Goal: Information Seeking & Learning: Learn about a topic

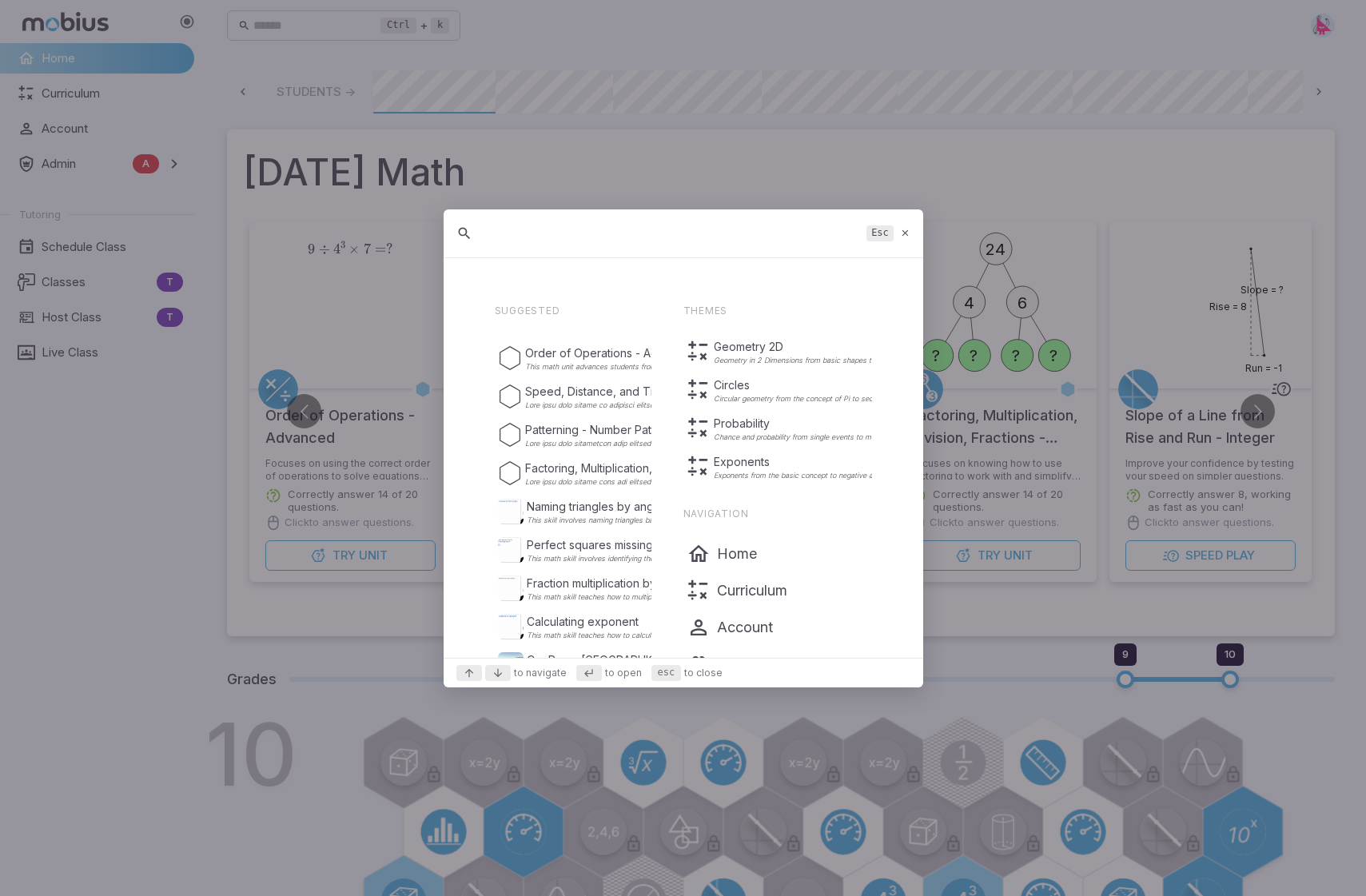
scroll to position [0, 864]
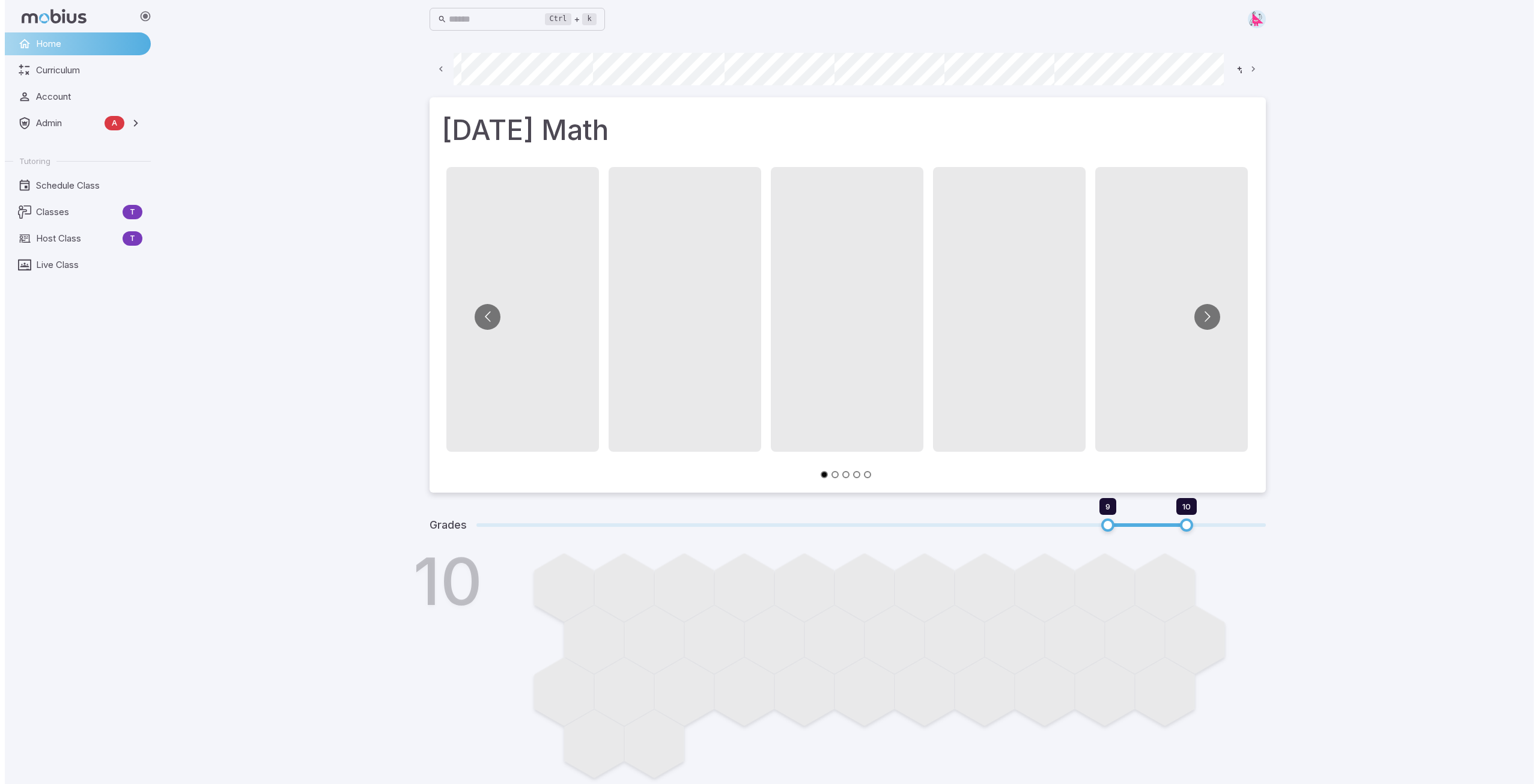
scroll to position [0, 646]
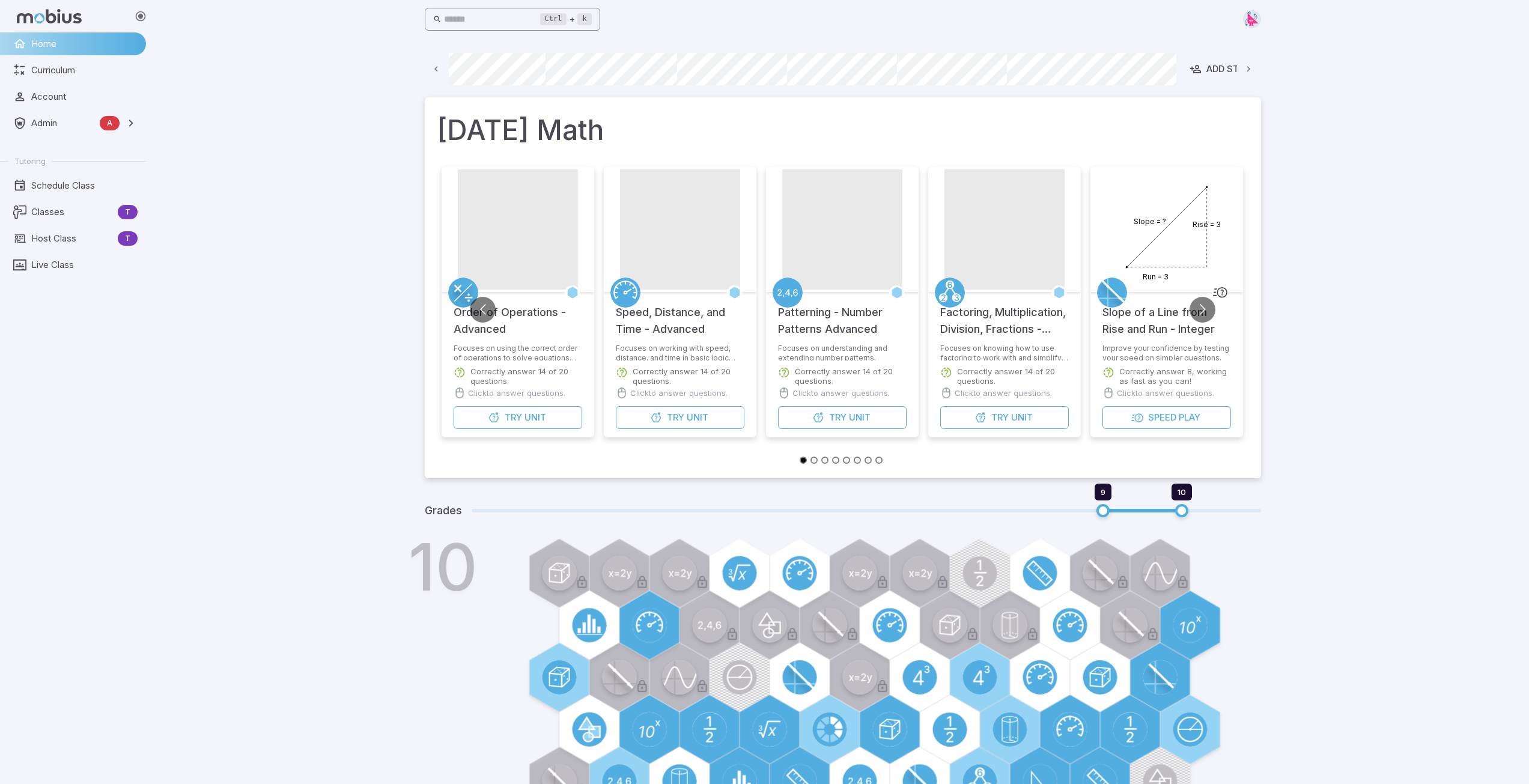
click at [520, 25] on input "text" at bounding box center [492, 20] width 96 height 24
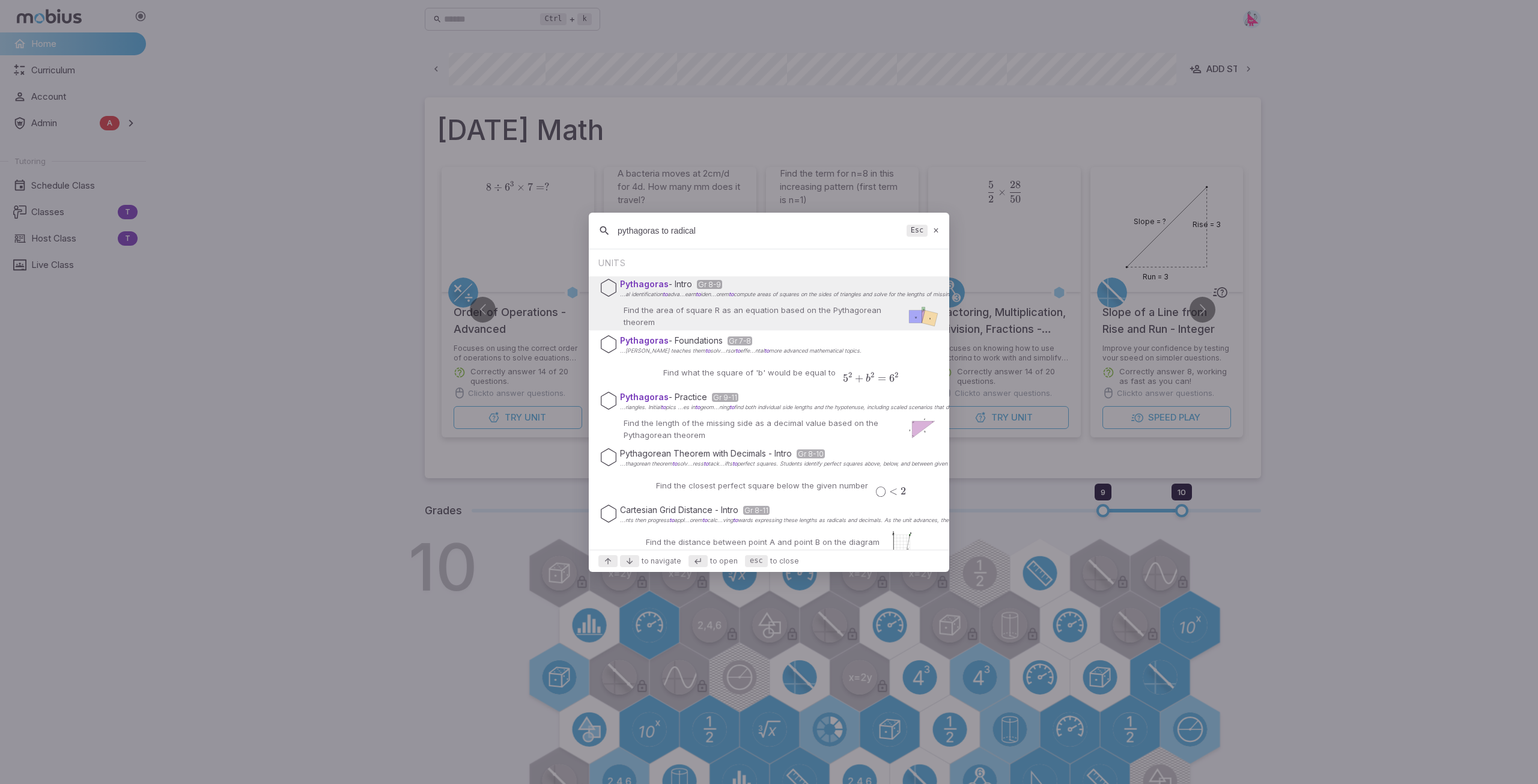
type input "pythagoras to radical"
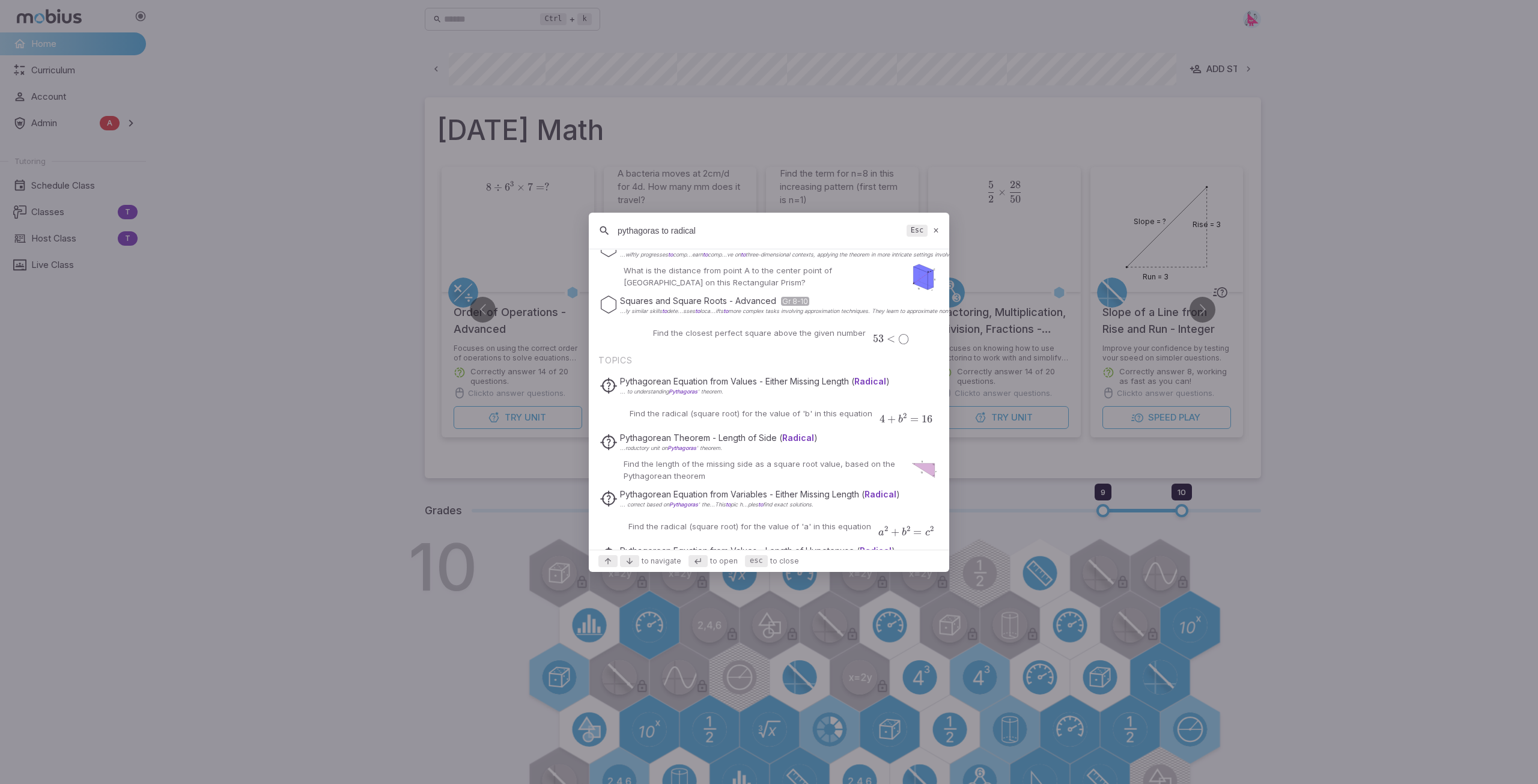
scroll to position [345, 0]
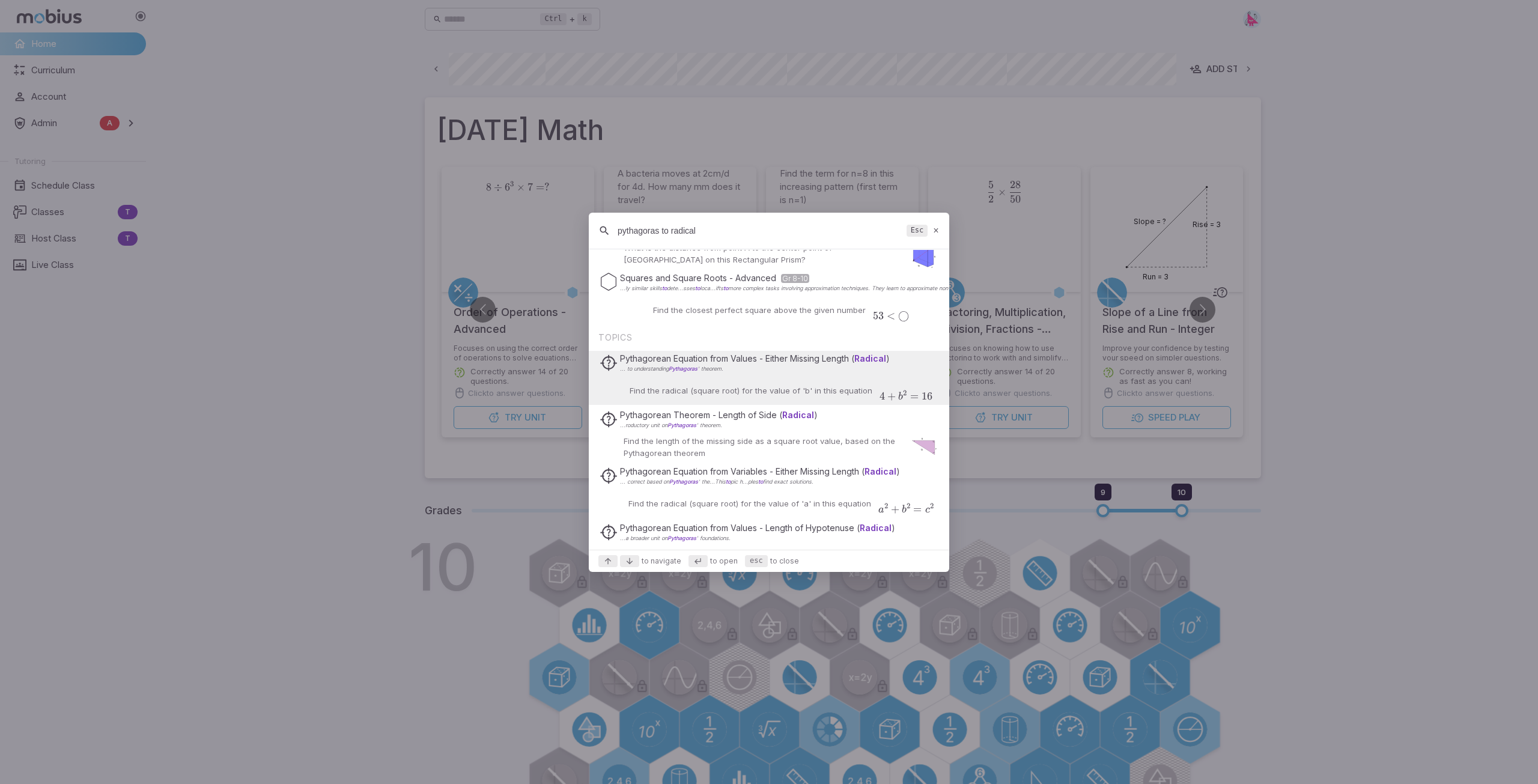
click at [822, 397] on div "Find the radical (square root) for the value of 'b' in this equation 4 + b 2 = …" at bounding box center [768, 390] width 327 height 29
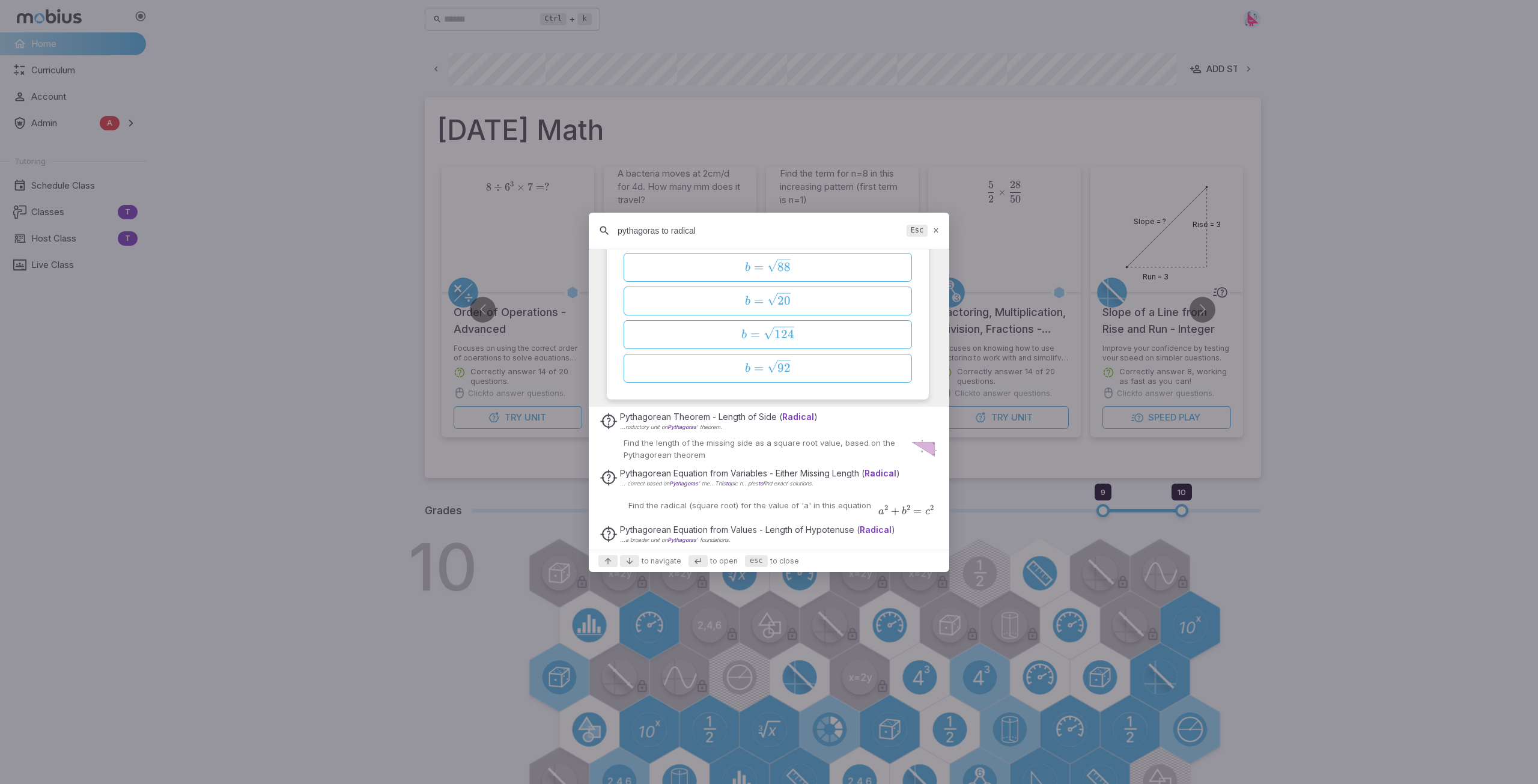
scroll to position [7984, 0]
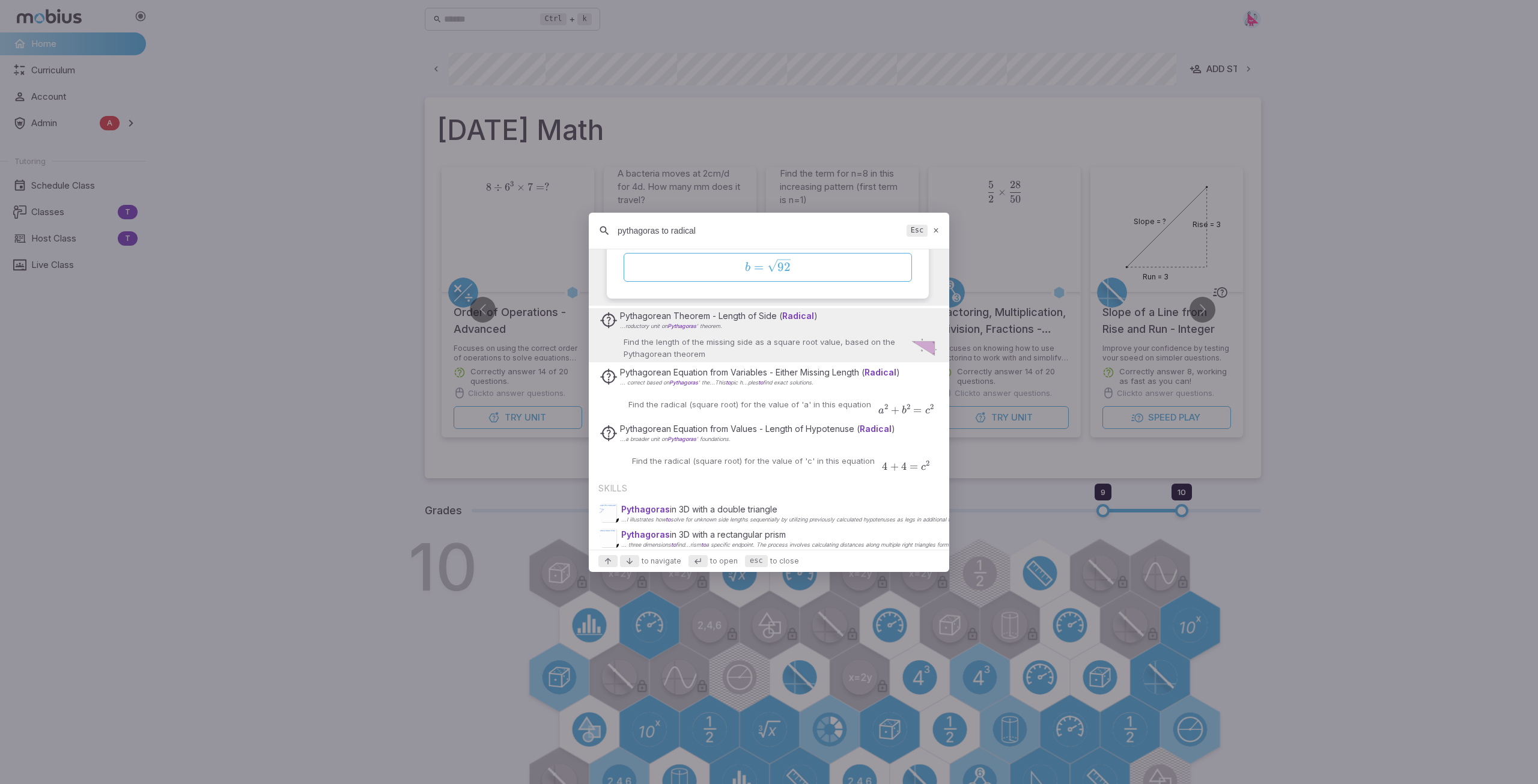
click at [731, 342] on p "Find the length of the missing side as a square root value, based on the Pythag…" at bounding box center [762, 348] width 277 height 24
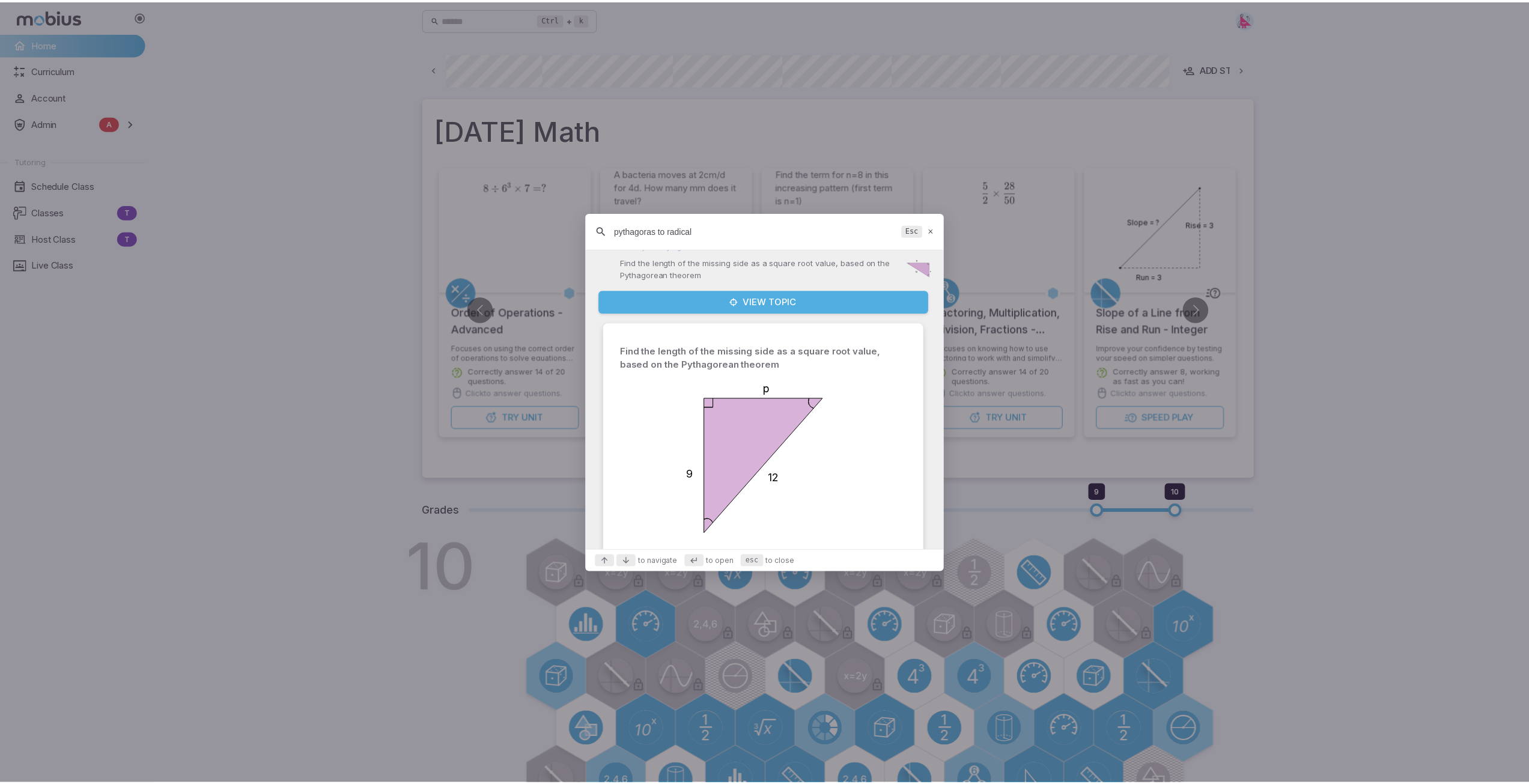
scroll to position [427, 0]
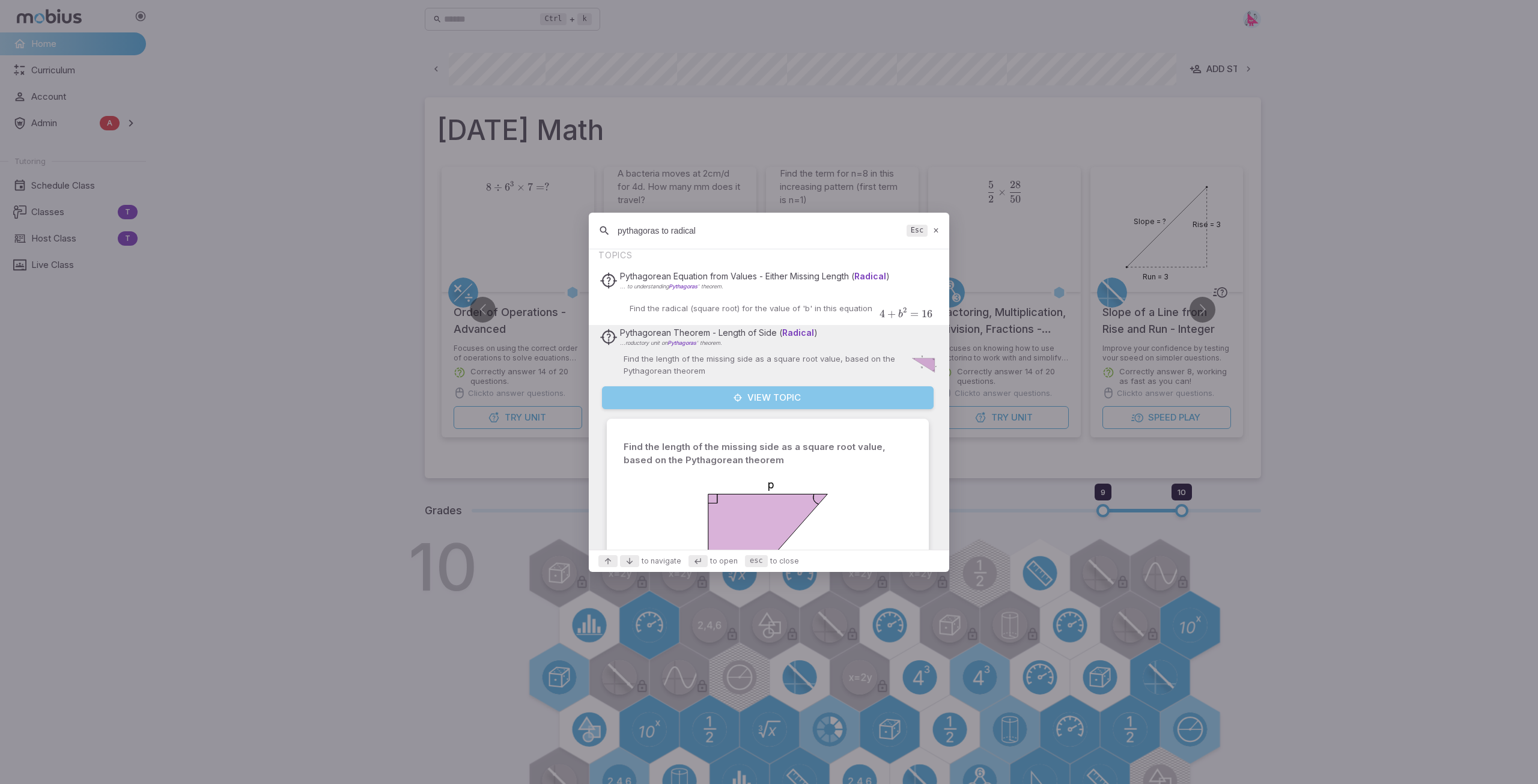
click at [774, 398] on button "View Topic" at bounding box center [768, 398] width 332 height 23
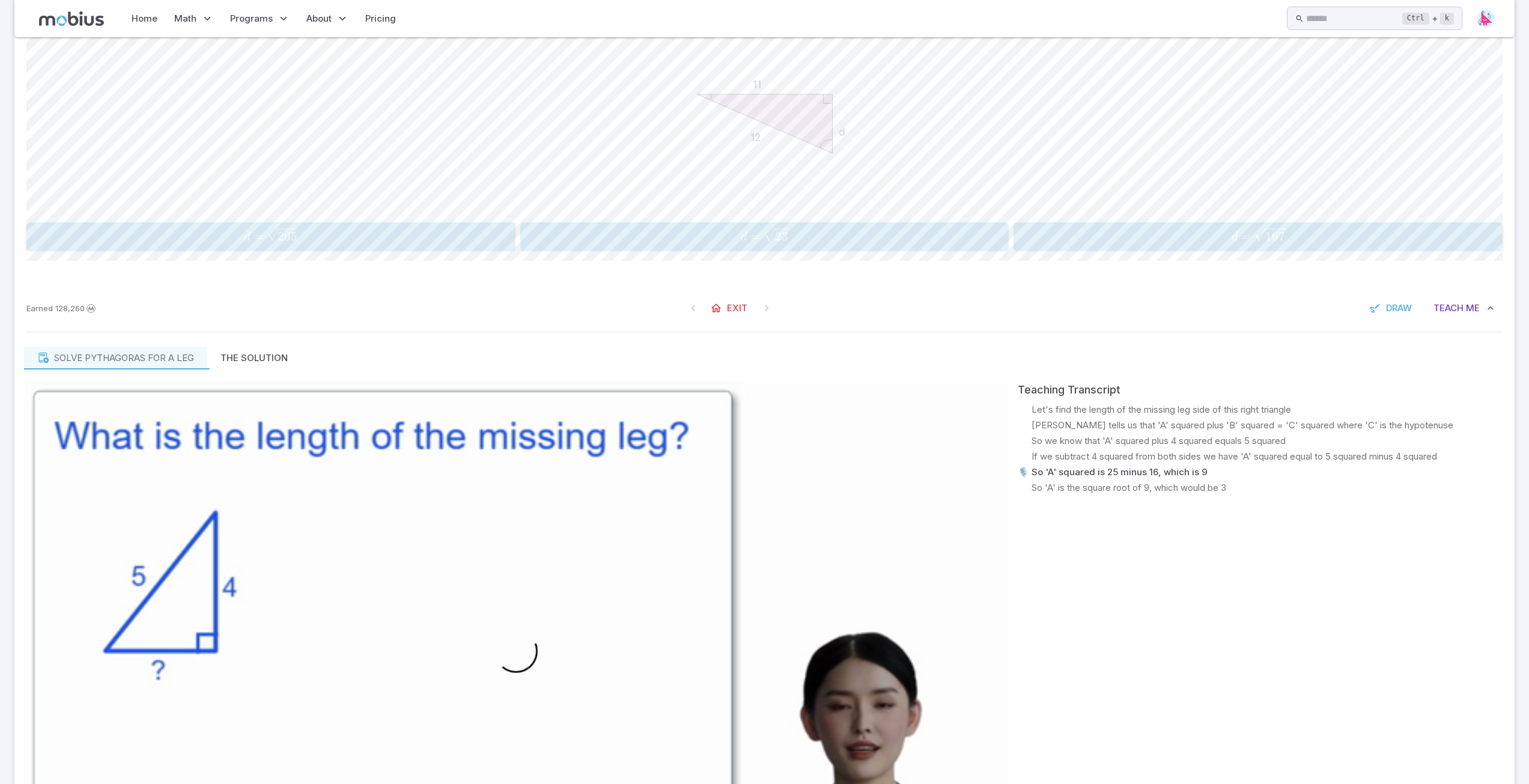
scroll to position [360, 0]
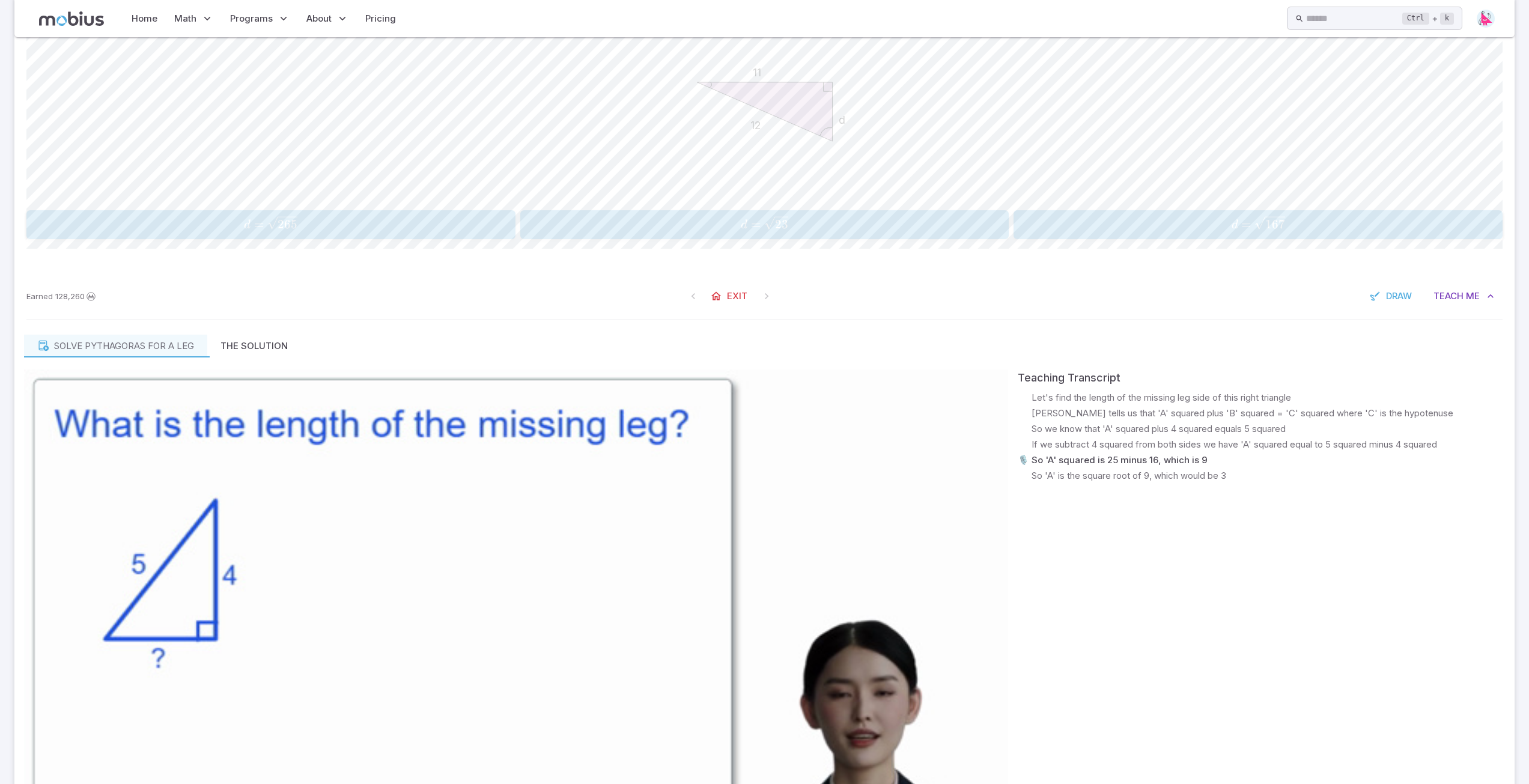
click at [521, 653] on video at bounding box center [516, 646] width 984 height 553
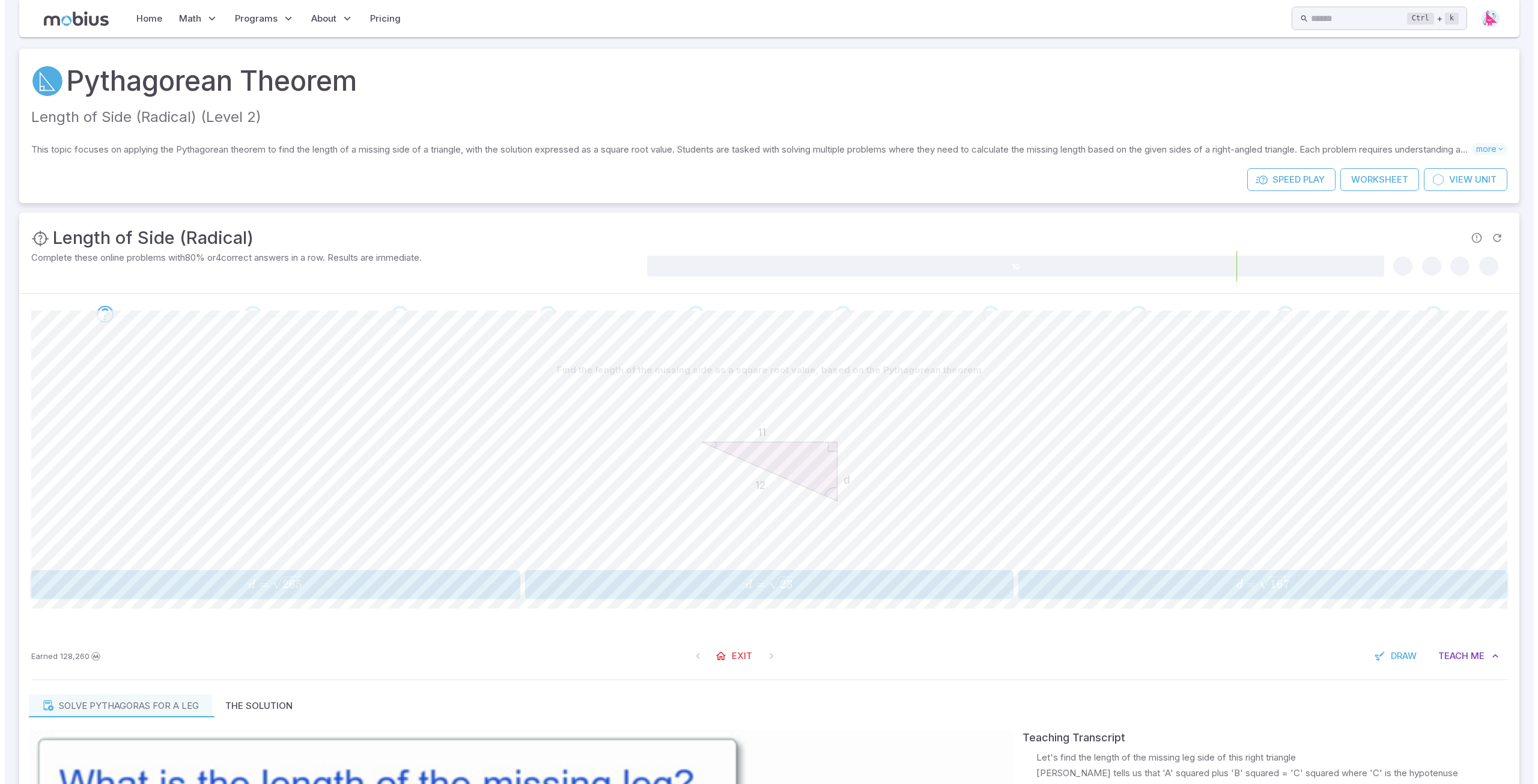
scroll to position [0, 0]
click at [1306, 13] on input "text" at bounding box center [1354, 18] width 96 height 24
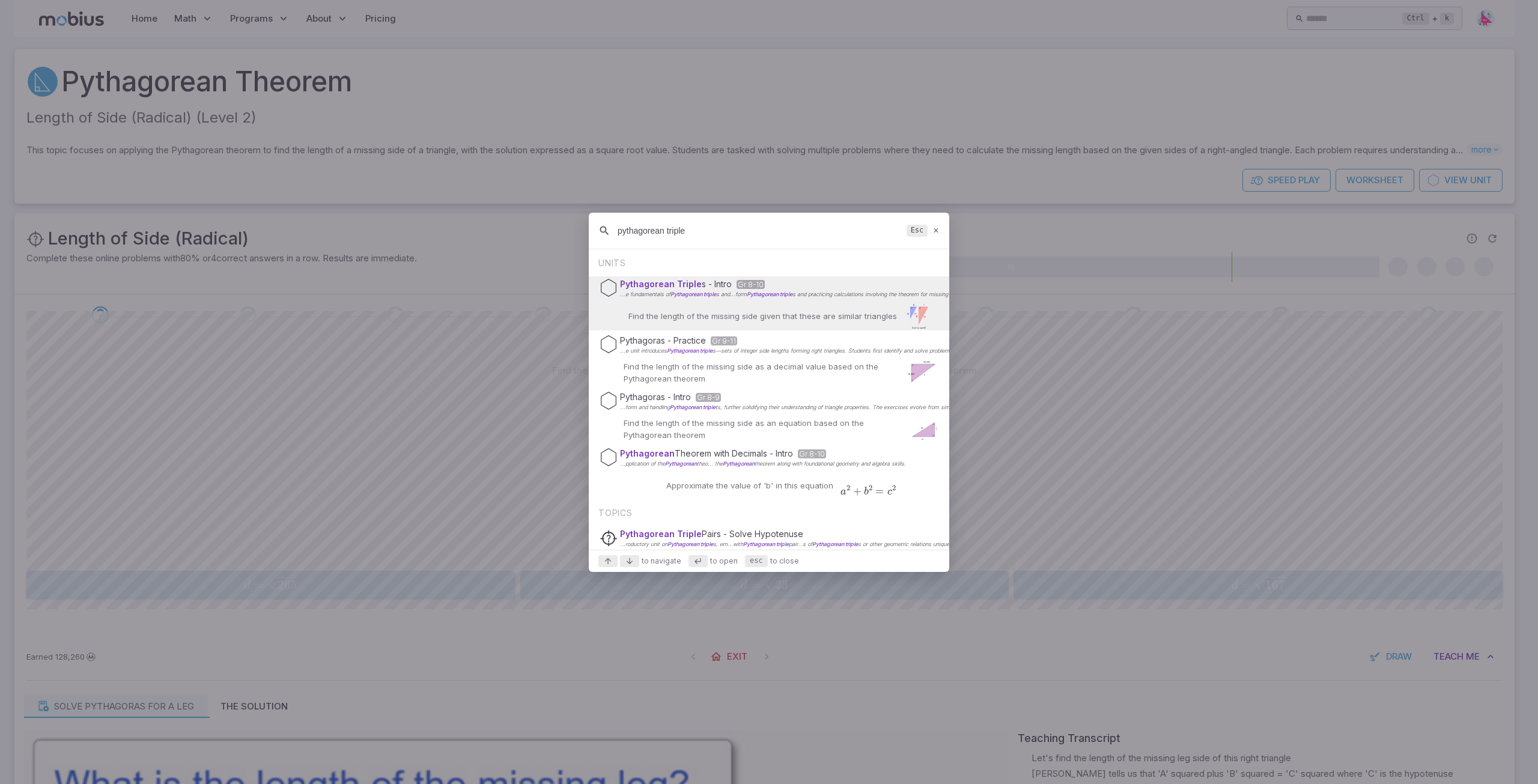
type input "pythagorean triple"
click at [766, 311] on p "Find the length of the missing side given that these are similar triangles" at bounding box center [762, 316] width 269 height 12
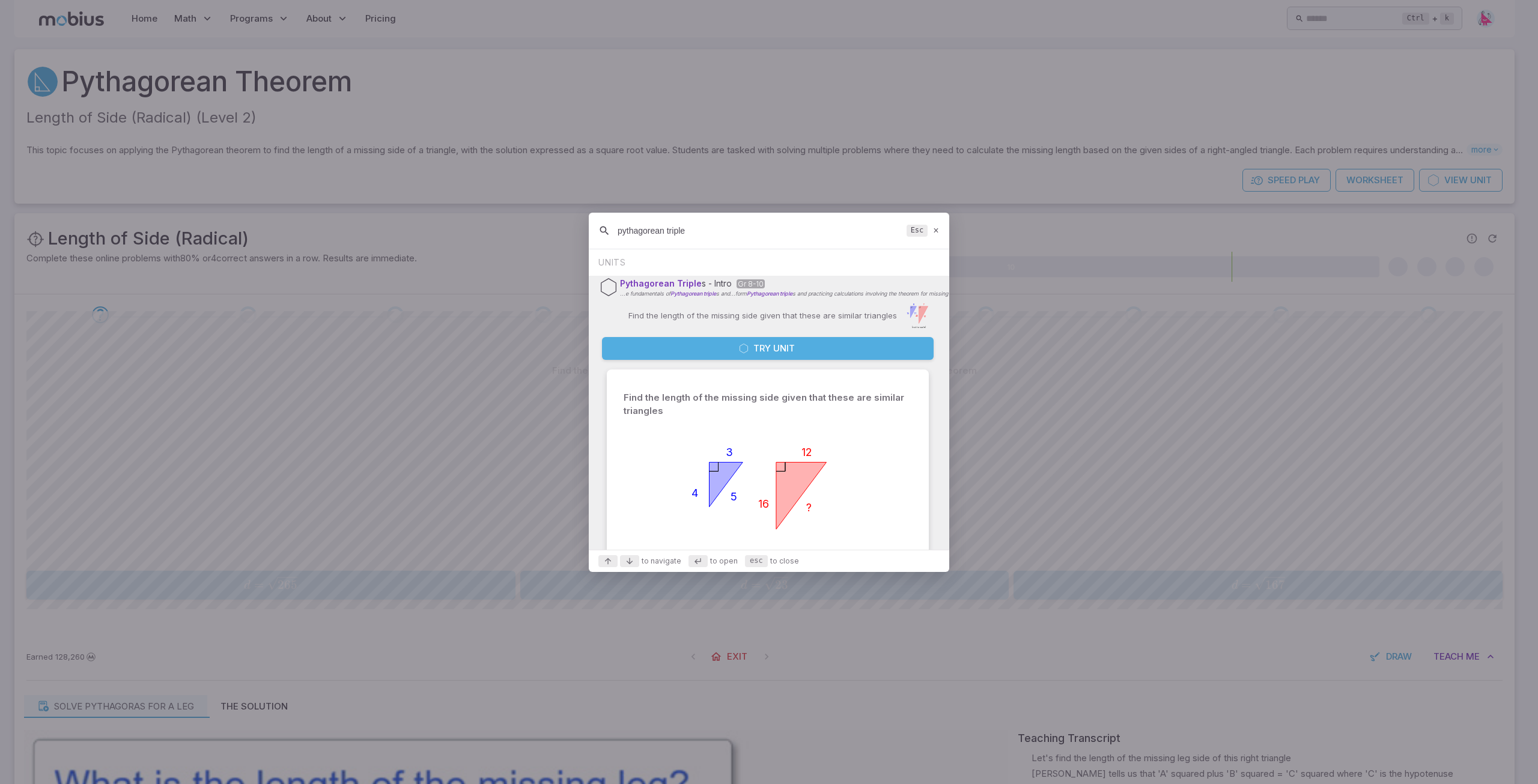
click at [756, 346] on button "Try Unit" at bounding box center [768, 348] width 332 height 23
